Goal: Information Seeking & Learning: Understand process/instructions

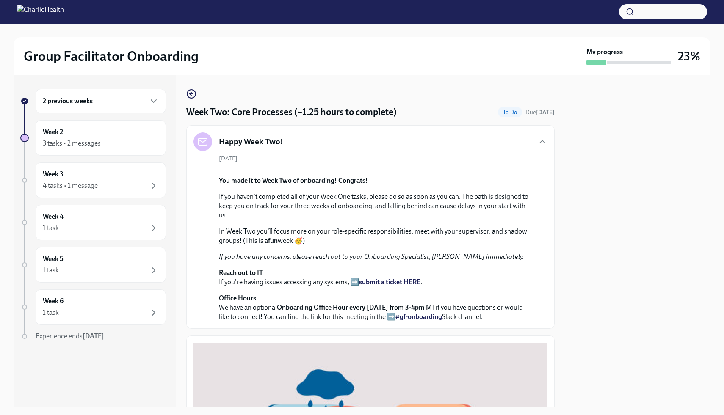
scroll to position [547, 0]
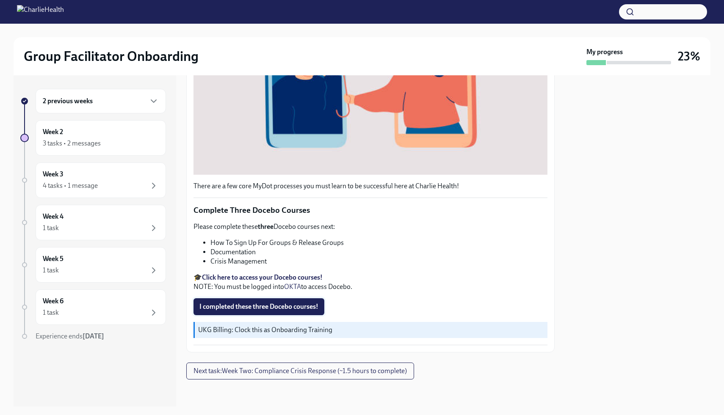
click at [232, 307] on span "I completed these three Docebo courses!" at bounding box center [258, 307] width 119 height 8
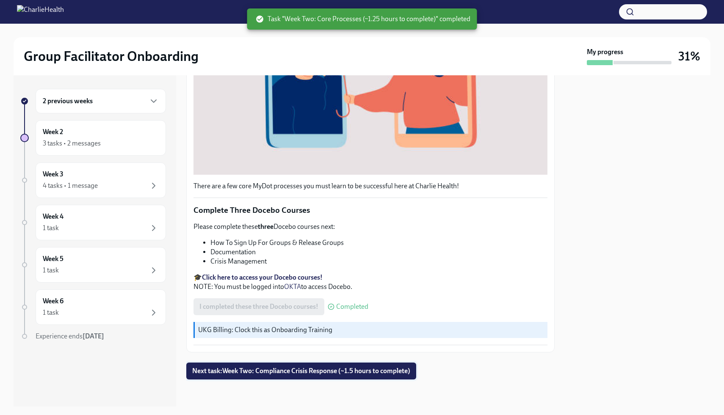
click at [255, 378] on button "Next task : Week Two: Compliance Crisis Response (~1.5 hours to complete)" at bounding box center [301, 371] width 230 height 17
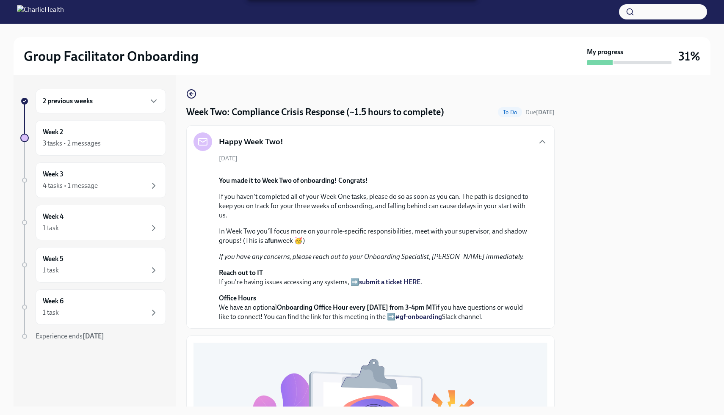
click at [548, 167] on div "Happy Week Two! [DATE] You made it to Week Two of onboarding! Congrats! If you …" at bounding box center [370, 227] width 368 height 204
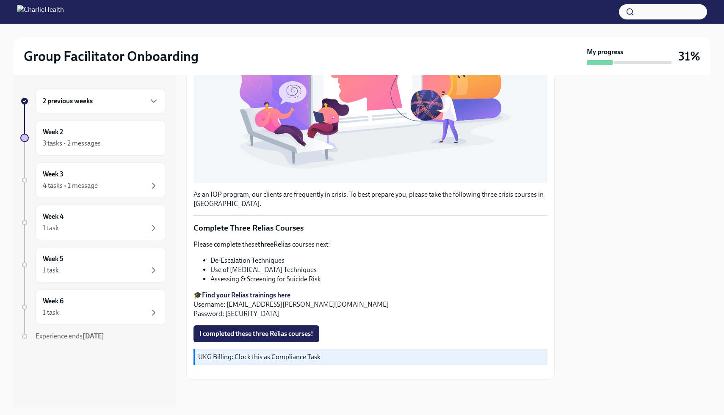
scroll to position [515, 0]
click at [150, 142] on icon "button" at bounding box center [154, 143] width 10 height 10
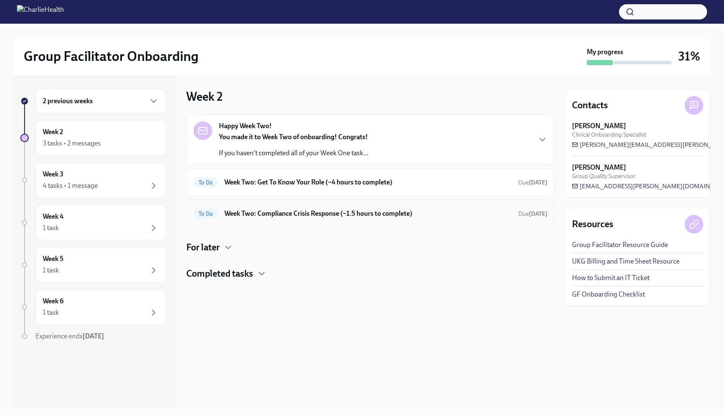
click at [342, 217] on h6 "Week Two: Compliance Crisis Response (~1.5 hours to complete)" at bounding box center [367, 213] width 287 height 9
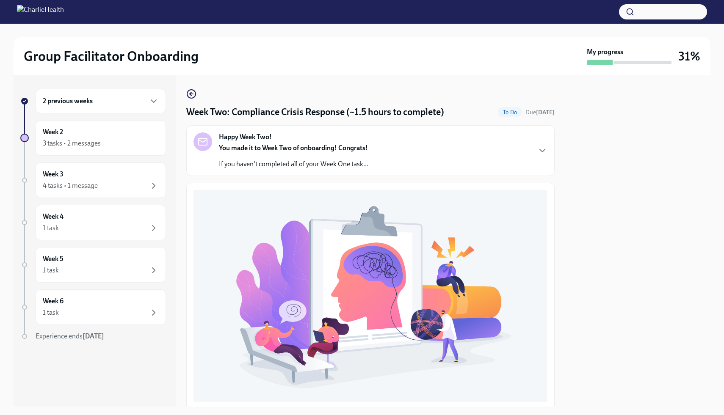
click at [448, 156] on div "Happy Week Two! You made it to Week Two of onboarding! Congrats! If you haven't…" at bounding box center [371, 151] width 354 height 36
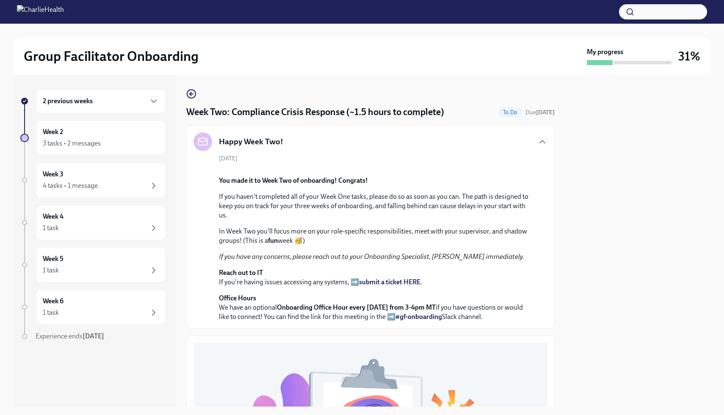
click at [548, 182] on div "Happy Week Two! [DATE] You made it to Week Two of onboarding! Congrats! If you …" at bounding box center [370, 227] width 368 height 204
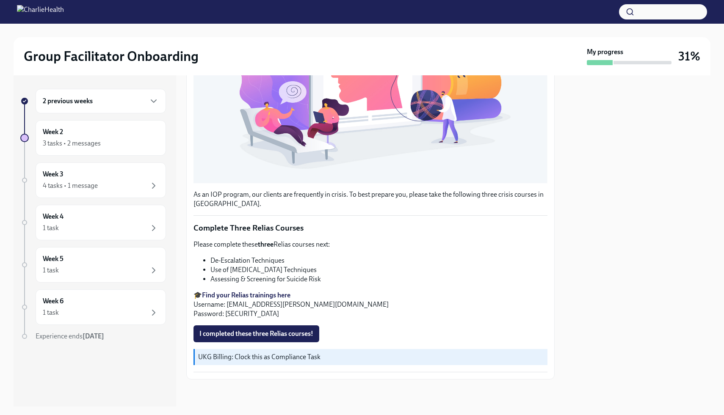
scroll to position [515, 0]
click at [264, 297] on strong "Find your Relias trainings here" at bounding box center [246, 295] width 89 height 8
